Goal: Task Accomplishment & Management: Use online tool/utility

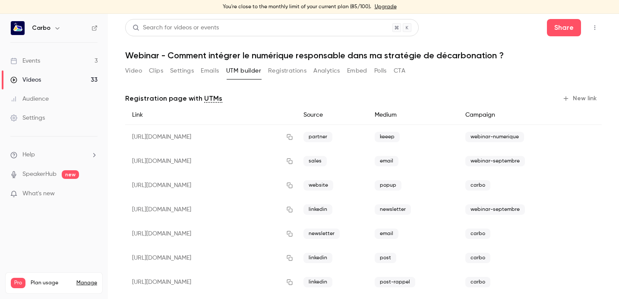
click at [136, 73] on button "Video" at bounding box center [133, 71] width 17 height 14
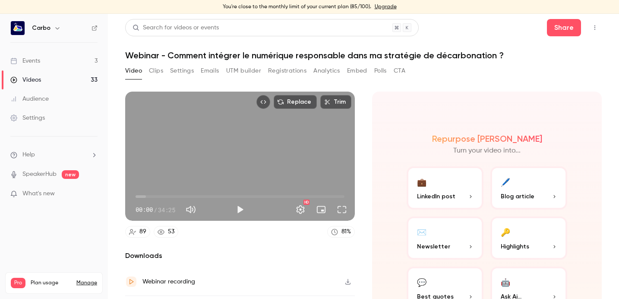
click at [61, 63] on link "Events 3" at bounding box center [54, 60] width 108 height 19
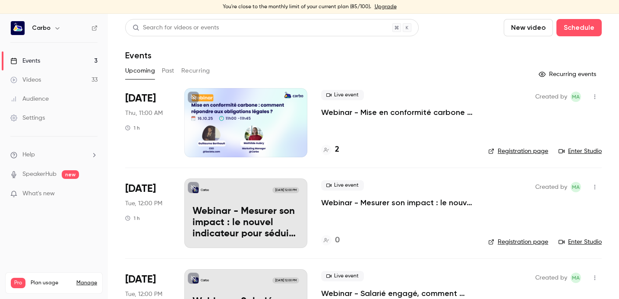
scroll to position [55, 0]
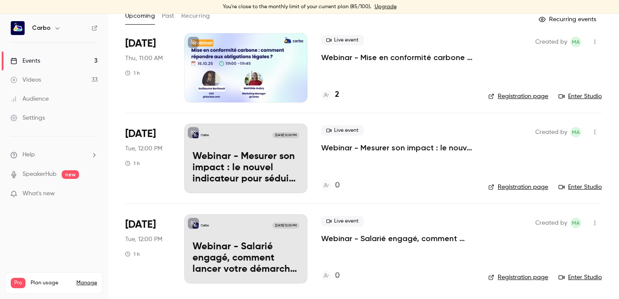
click at [250, 141] on div "Carbo [DATE] 12:00 PM Webinar - Mesurer son impact : le nouvel indicateur pour …" at bounding box center [245, 157] width 123 height 69
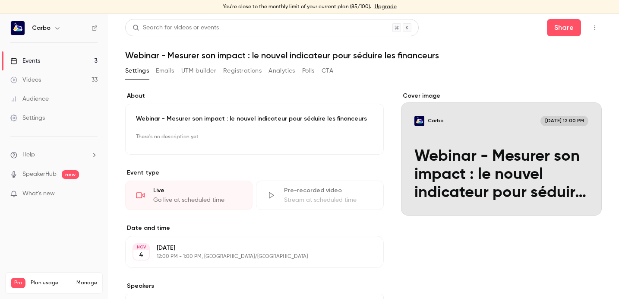
click at [170, 55] on h1 "Webinar - Mesurer son impact : le nouvel indicateur pour séduire les financeurs" at bounding box center [363, 55] width 477 height 10
click at [270, 54] on h1 "Webinar - Mesurer son impact : le nouvel indicateur pour séduire les financeurs" at bounding box center [363, 55] width 477 height 10
click at [361, 129] on div "Webinar - Mesurer son impact : le nouvel indicateur pour séduire les financeurs…" at bounding box center [254, 129] width 259 height 51
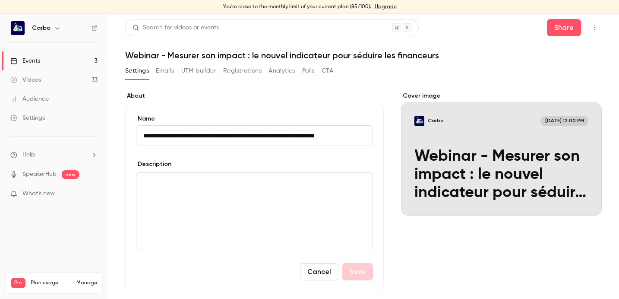
drag, startPoint x: 234, startPoint y: 136, endPoint x: 258, endPoint y: 135, distance: 24.2
click at [258, 135] on input "**********" at bounding box center [254, 135] width 237 height 21
type input "**********"
click at [363, 268] on button "Save" at bounding box center [357, 271] width 31 height 17
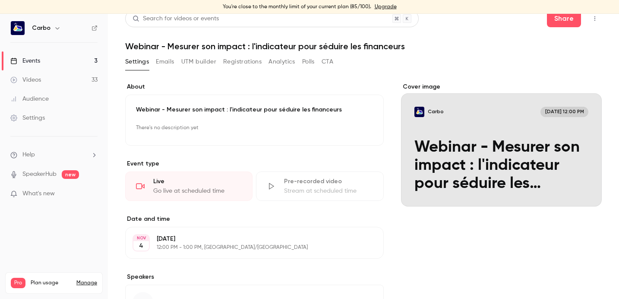
scroll to position [10, 0]
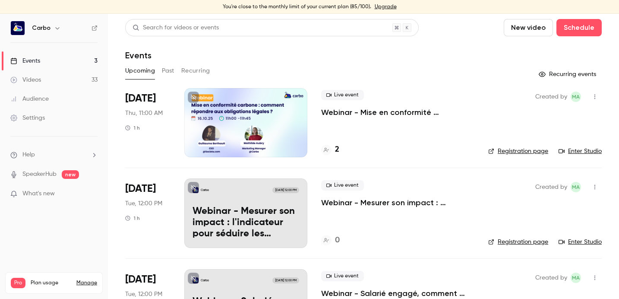
click at [252, 121] on div at bounding box center [245, 122] width 123 height 69
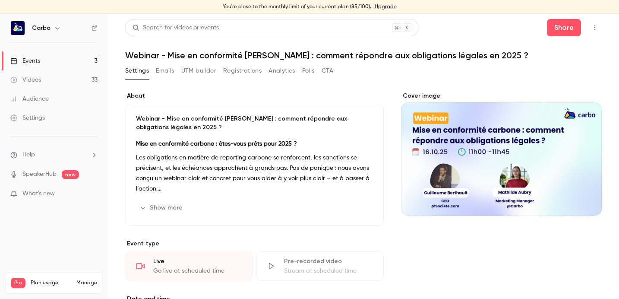
click at [252, 73] on button "Registrations" at bounding box center [242, 71] width 38 height 14
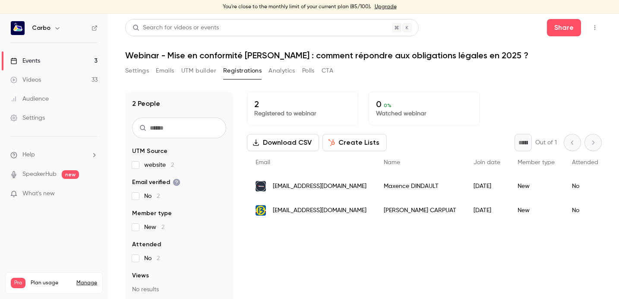
click at [206, 74] on button "UTM builder" at bounding box center [198, 71] width 35 height 14
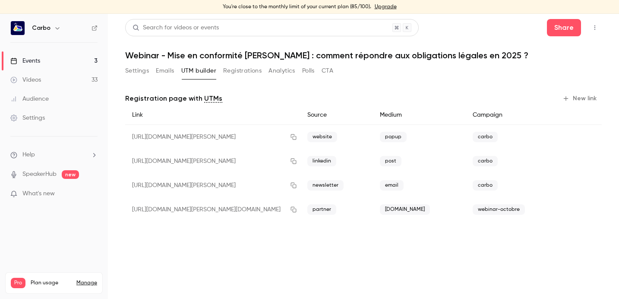
click at [578, 96] on button "New link" at bounding box center [580, 99] width 43 height 14
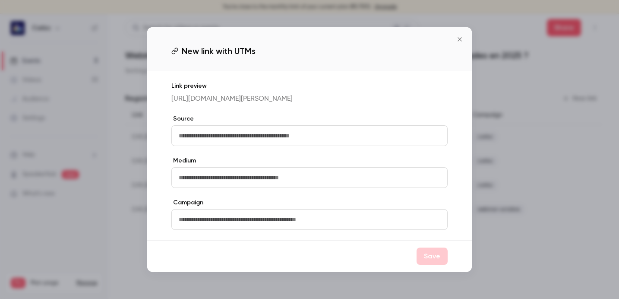
click at [356, 145] on input "text" at bounding box center [309, 135] width 276 height 21
click at [354, 142] on input "text" at bounding box center [309, 135] width 276 height 21
type input "**********"
click at [316, 188] on input "text" at bounding box center [309, 177] width 276 height 21
click at [309, 188] on input "text" at bounding box center [309, 177] width 276 height 21
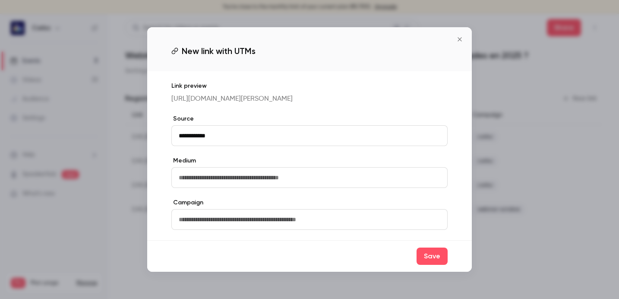
click at [315, 220] on input "text" at bounding box center [309, 219] width 276 height 21
click at [319, 123] on label "Source" at bounding box center [309, 118] width 276 height 9
